Goal: Task Accomplishment & Management: Use online tool/utility

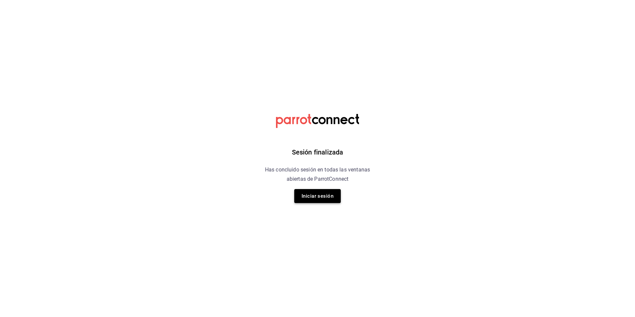
click at [313, 194] on button "Iniciar sesión" at bounding box center [317, 196] width 46 height 14
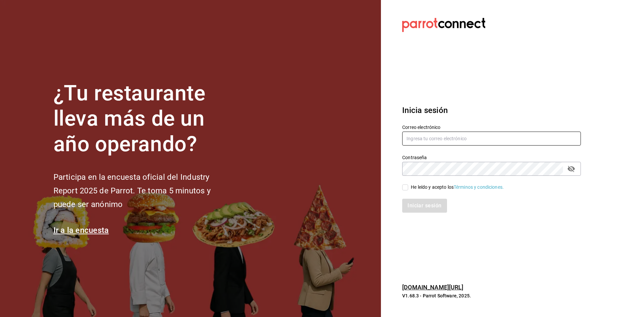
type input "[PERSON_NAME][EMAIL_ADDRESS][PERSON_NAME][DOMAIN_NAME]"
click at [405, 188] on input "He leído y acepto los Términos y condiciones." at bounding box center [405, 187] width 6 height 6
checkbox input "true"
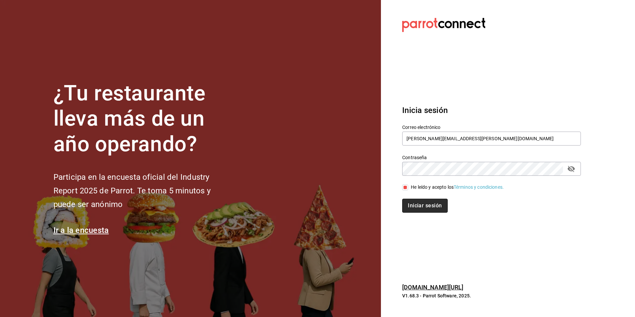
click at [407, 204] on button "Iniciar sesión" at bounding box center [424, 205] width 45 height 14
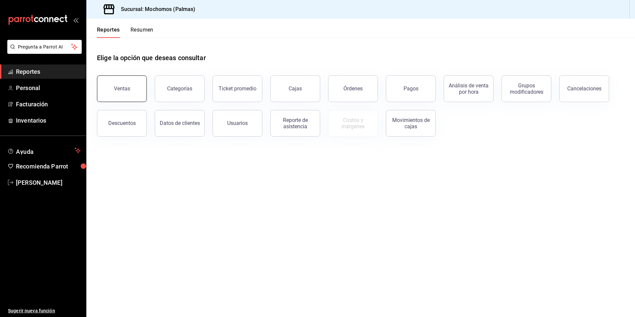
click at [129, 87] on div "Ventas" at bounding box center [122, 88] width 16 height 6
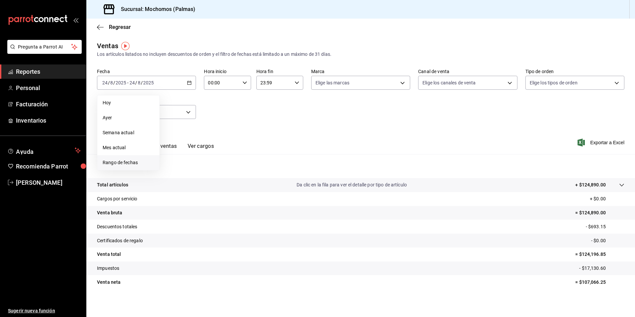
click at [121, 164] on span "Rango de fechas" at bounding box center [128, 162] width 51 height 7
click at [173, 168] on abbr "18" at bounding box center [173, 170] width 4 height 5
click at [244, 171] on abbr "24" at bounding box center [244, 170] width 4 height 5
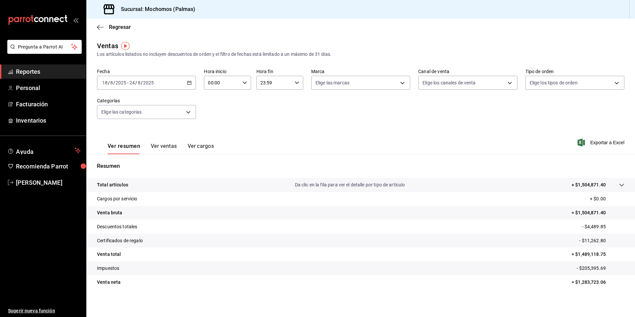
click at [246, 83] on div "00:00 Hora inicio" at bounding box center [227, 83] width 47 height 14
click at [213, 115] on span "05" at bounding box center [214, 112] width 13 height 5
type input "05:00"
click at [595, 143] on div at bounding box center [317, 158] width 635 height 317
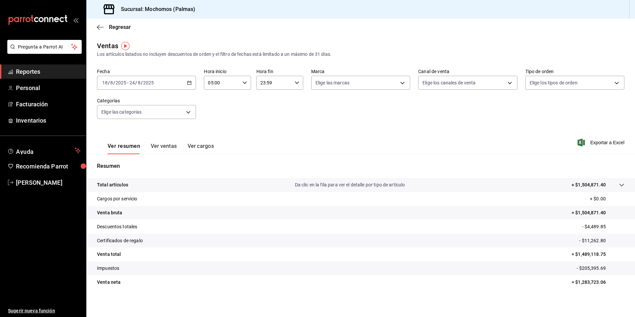
click at [595, 143] on span "Exportar a Excel" at bounding box center [600, 142] width 45 height 8
